Goal: Task Accomplishment & Management: Use online tool/utility

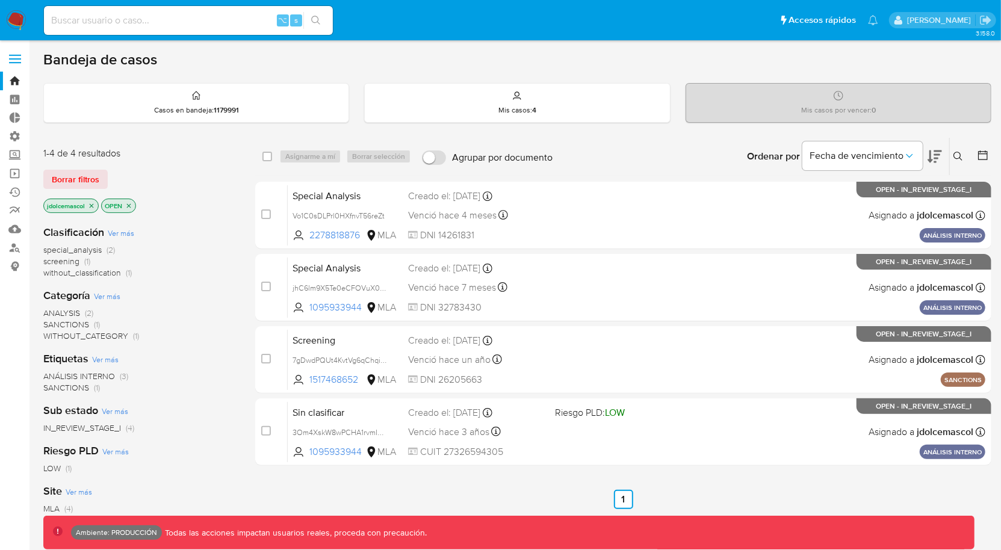
click at [81, 167] on div "1-4 de 4 resultados Borrar filtros jdolcemascol OPEN" at bounding box center [139, 181] width 193 height 69
click at [87, 175] on span "Borrar filtros" at bounding box center [76, 179] width 48 height 17
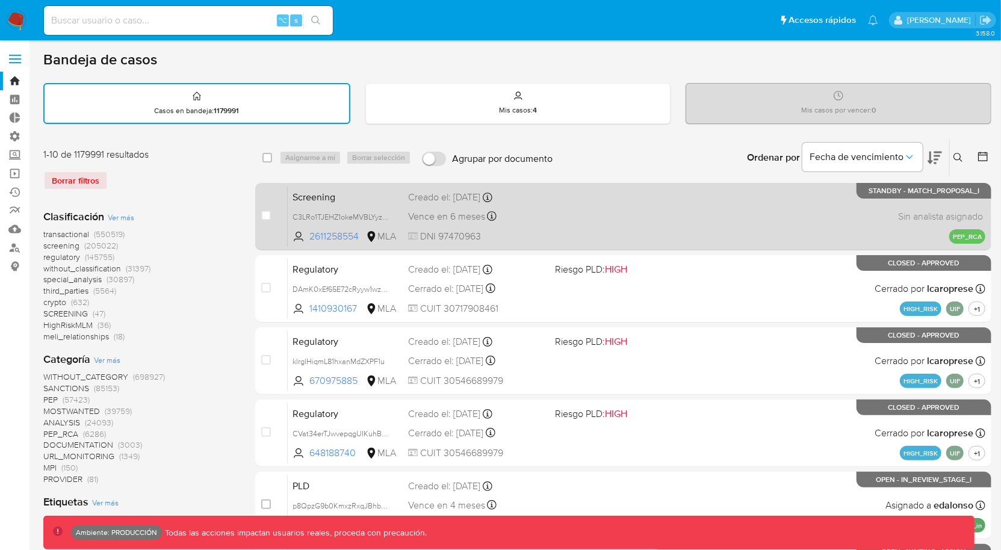
click at [609, 230] on div "Screening C3LRo1TJEHZ1okeMVBLYyzJL 2611258554 MLA Creado el: 13/08/2025 Creado …" at bounding box center [637, 216] width 698 height 61
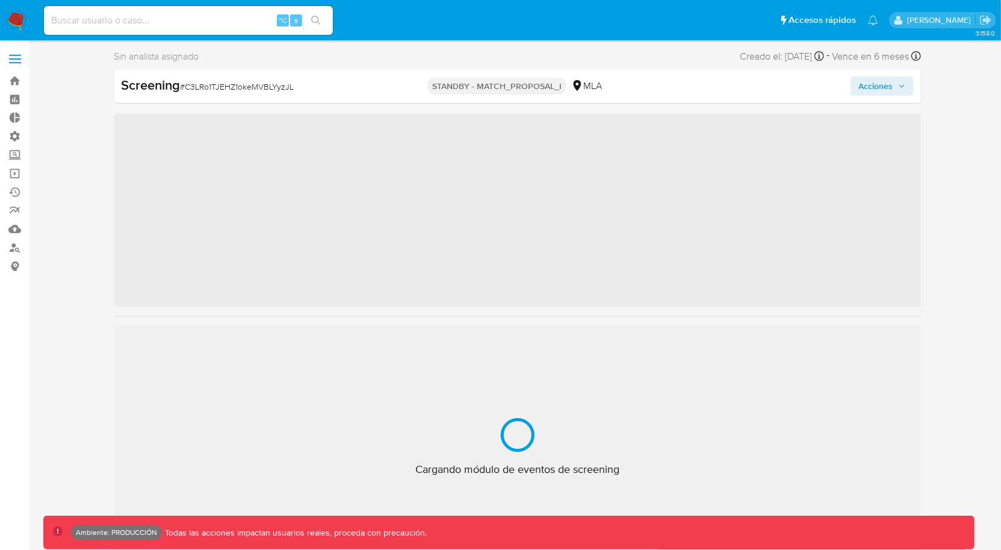
scroll to position [566, 0]
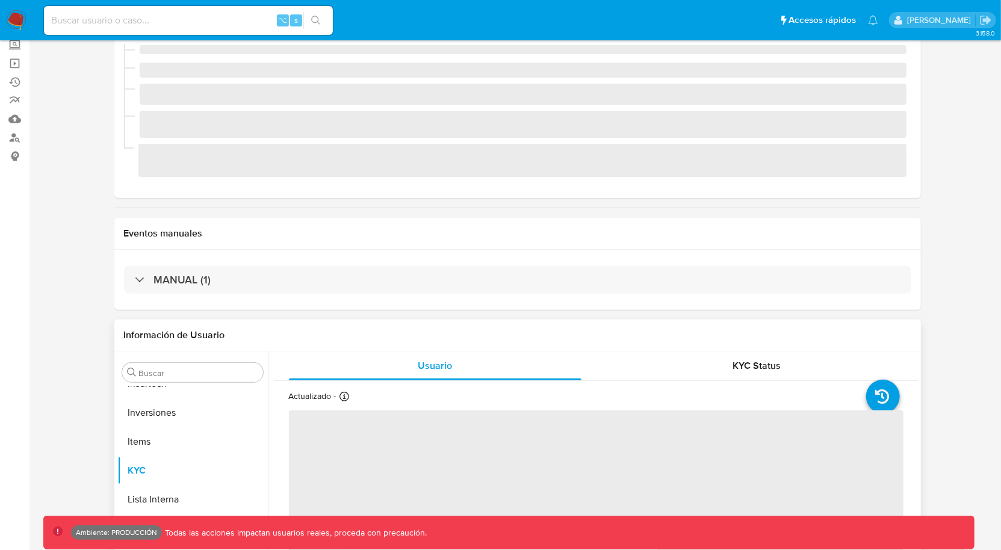
select select "10"
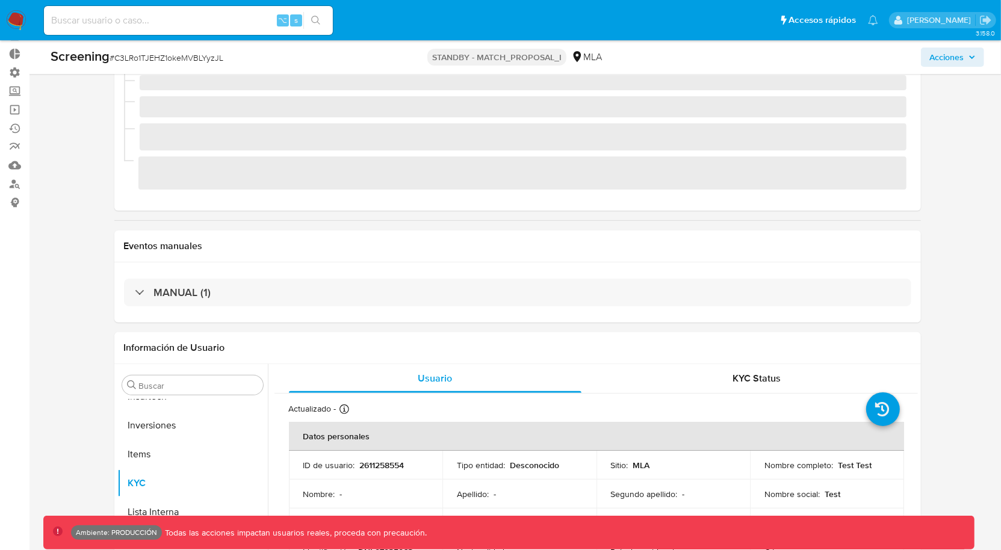
scroll to position [0, 0]
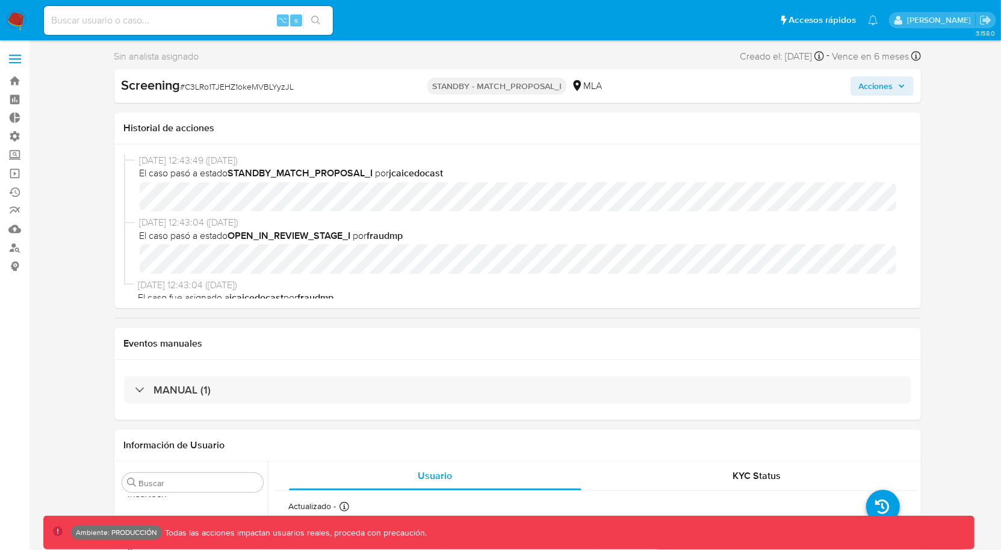
click at [24, 19] on img at bounding box center [16, 20] width 20 height 20
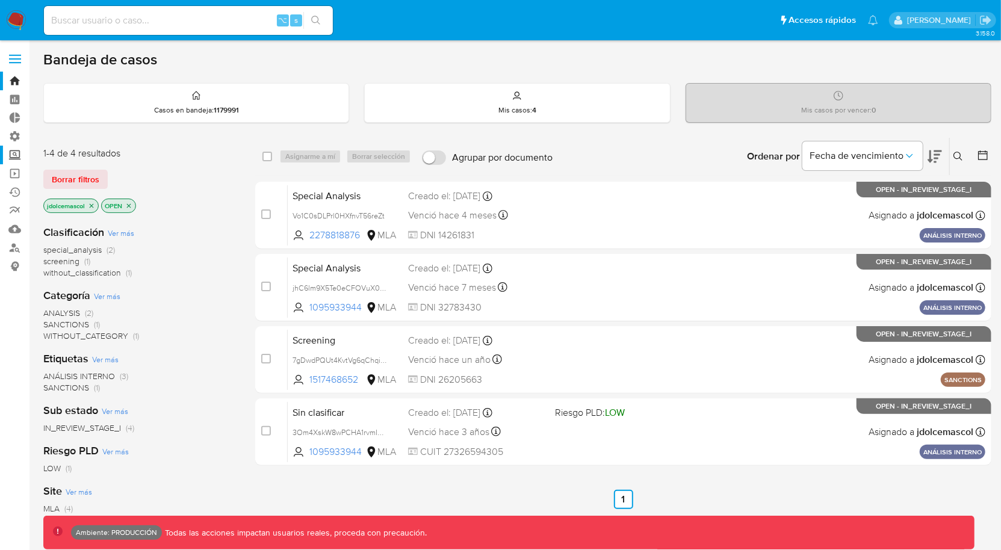
click at [9, 150] on label "Screening" at bounding box center [71, 155] width 143 height 19
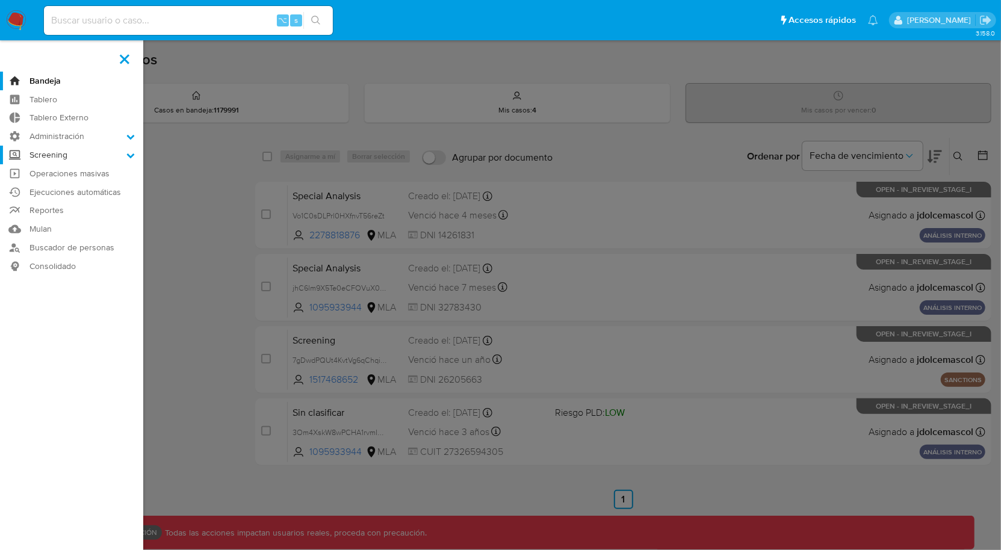
click at [0, 0] on input "Screening" at bounding box center [0, 0] width 0 height 0
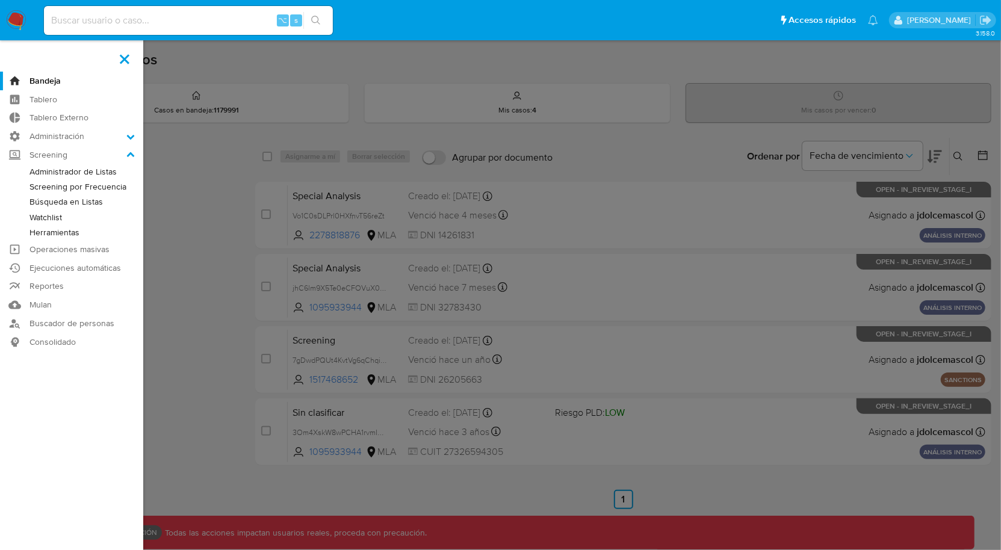
click at [62, 200] on link "Búsqueda en Listas" at bounding box center [71, 201] width 143 height 15
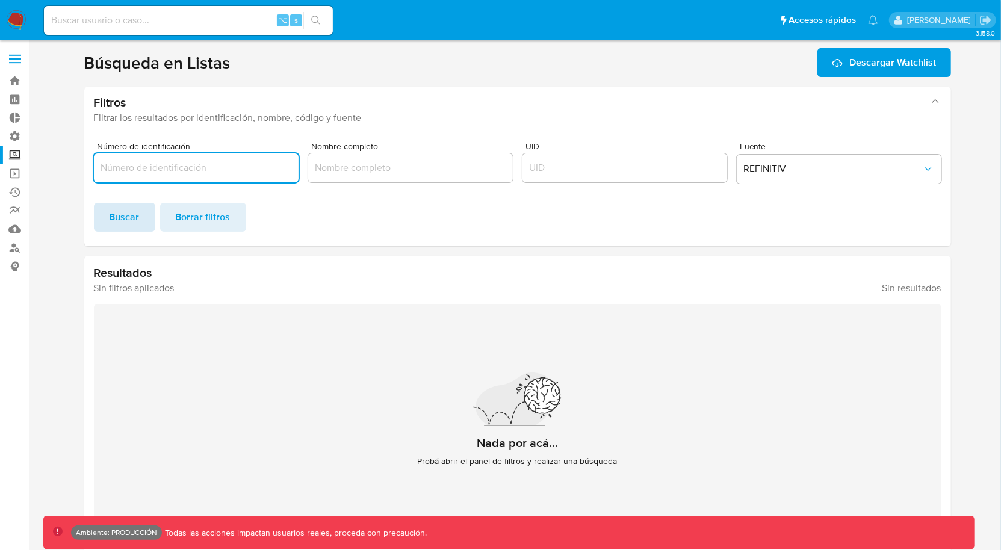
click at [123, 214] on span "Buscar" at bounding box center [125, 217] width 30 height 26
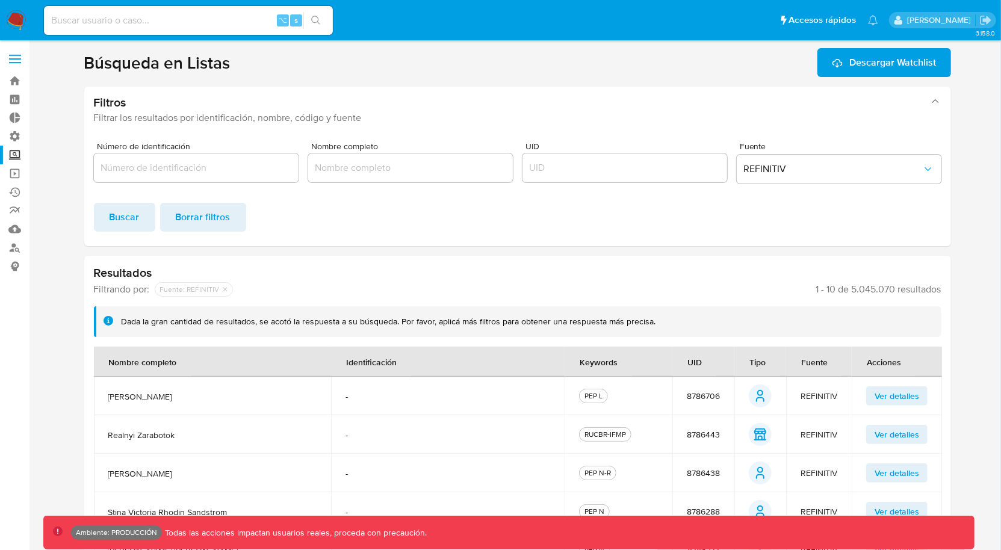
click at [900, 394] on span "Ver detalles" at bounding box center [897, 396] width 45 height 17
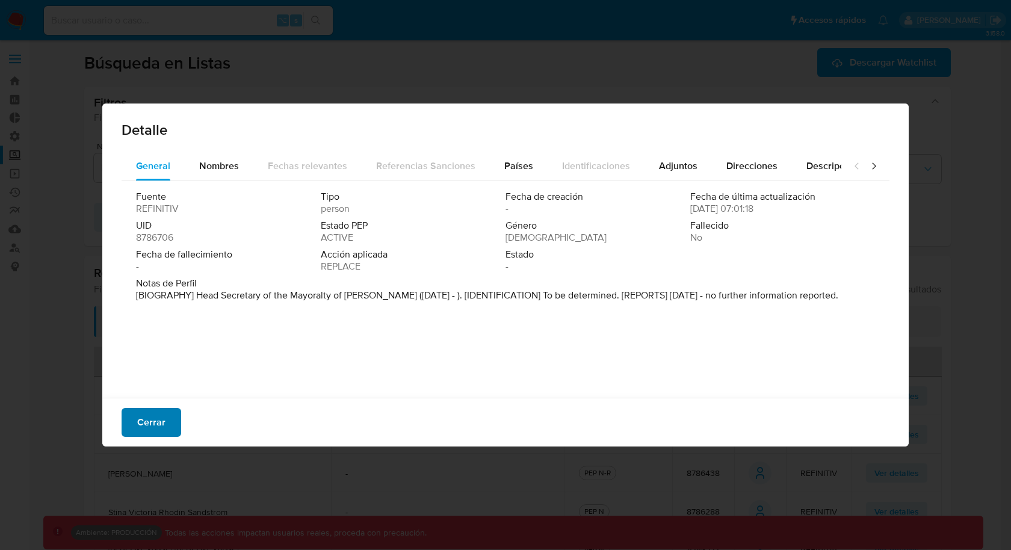
click at [160, 417] on span "Cerrar" at bounding box center [151, 422] width 28 height 26
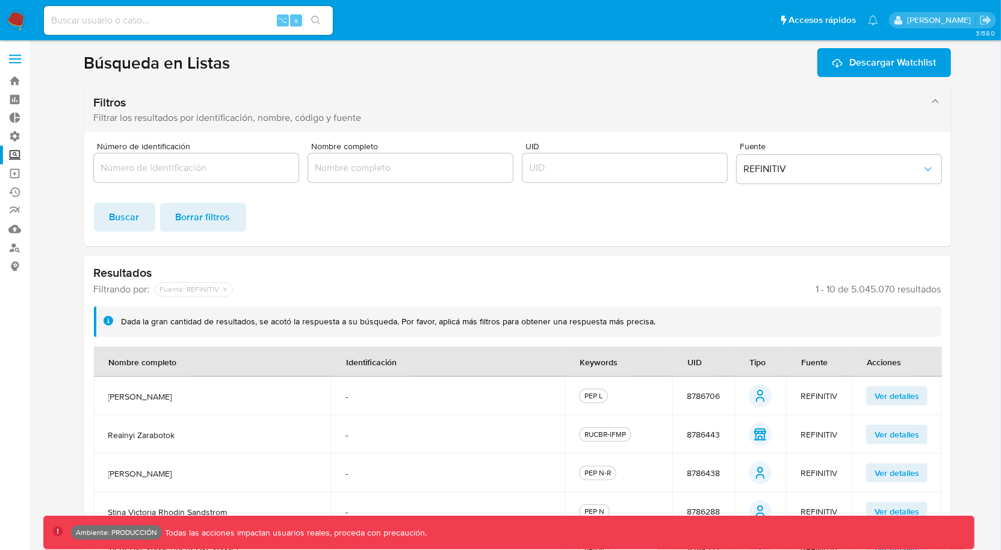
drag, startPoint x: 335, startPoint y: 214, endPoint x: 278, endPoint y: 126, distance: 105.0
click at [333, 212] on div "Buscar Borrar filtros" at bounding box center [518, 217] width 848 height 29
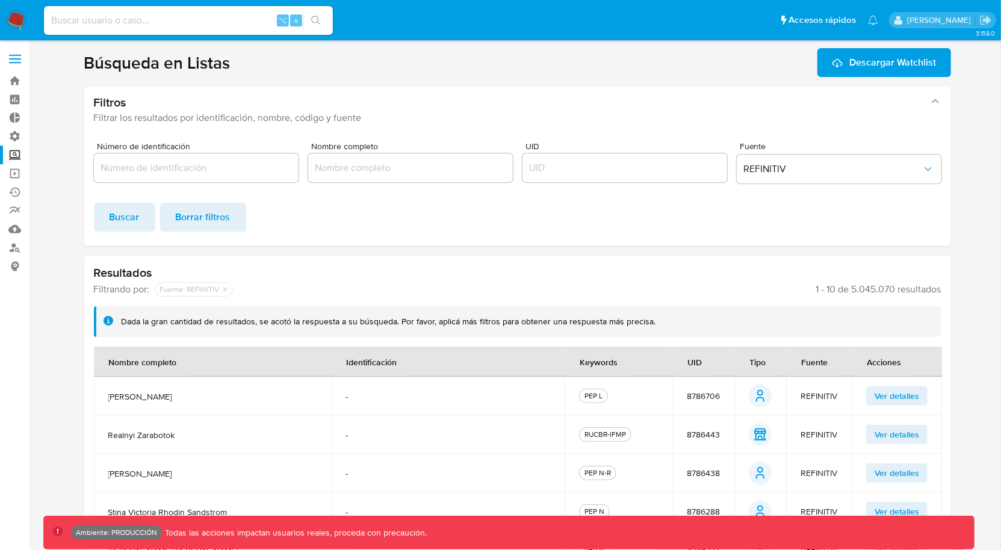
click at [17, 152] on label "Screening" at bounding box center [71, 155] width 143 height 19
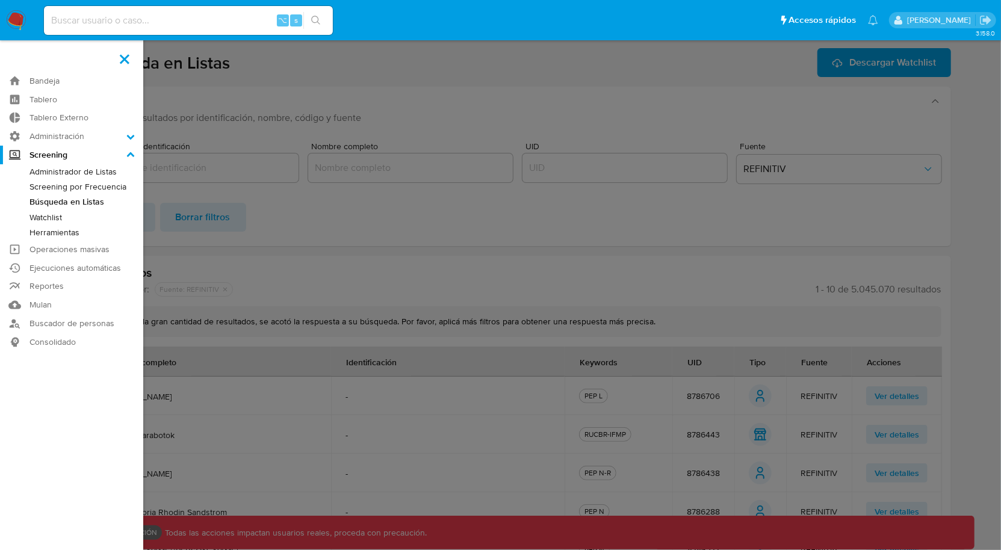
click at [0, 0] on input "Screening" at bounding box center [0, 0] width 0 height 0
click at [471, 216] on label at bounding box center [500, 275] width 1001 height 550
click at [0, 0] on input "checkbox" at bounding box center [0, 0] width 0 height 0
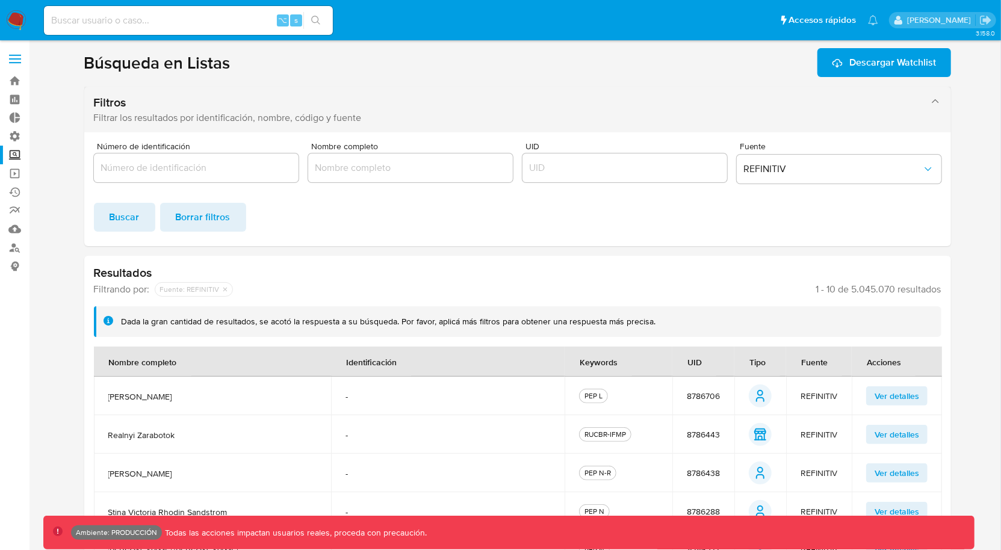
click at [375, 105] on div "Filtros" at bounding box center [506, 102] width 824 height 15
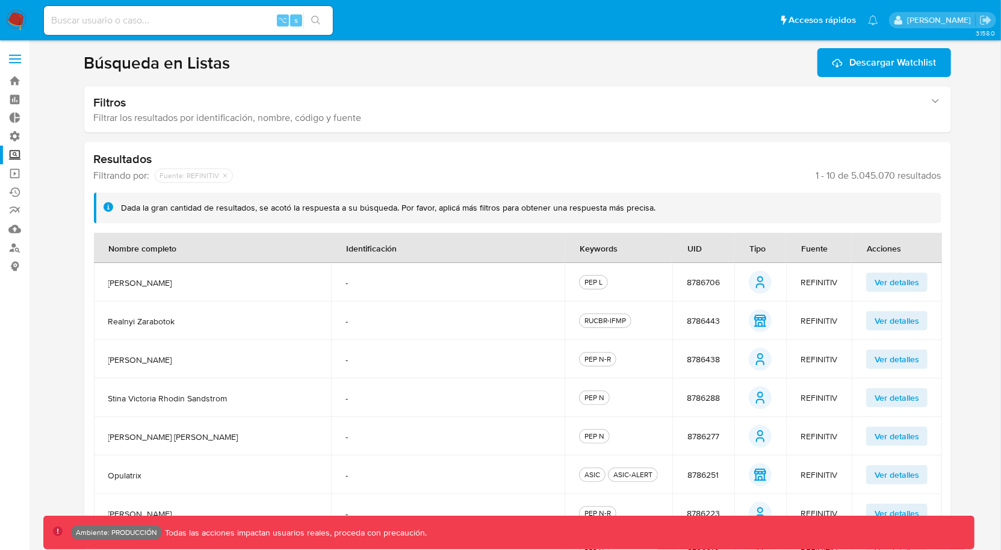
click at [19, 15] on img at bounding box center [16, 20] width 20 height 20
